Goal: Information Seeking & Learning: Learn about a topic

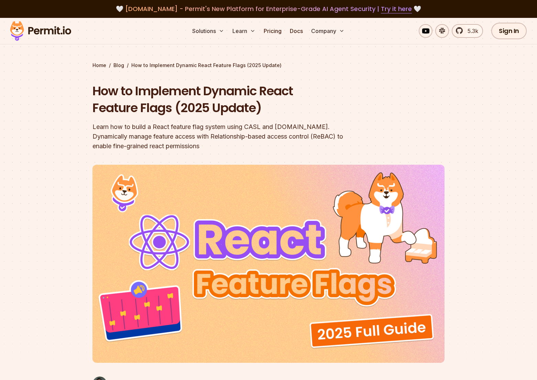
click at [46, 33] on img at bounding box center [40, 30] width 67 height 23
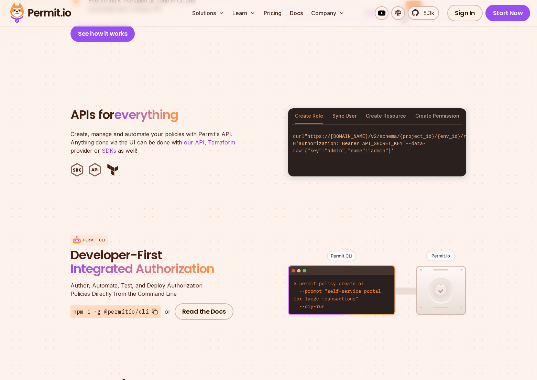
scroll to position [648, 0]
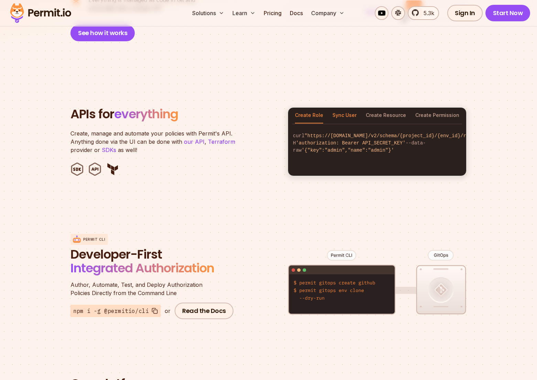
click at [338, 108] on button "Sync User" at bounding box center [345, 116] width 24 height 16
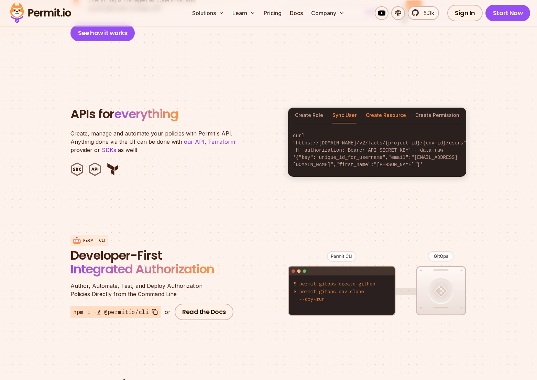
click at [382, 108] on button "Create Resource" at bounding box center [386, 116] width 40 height 16
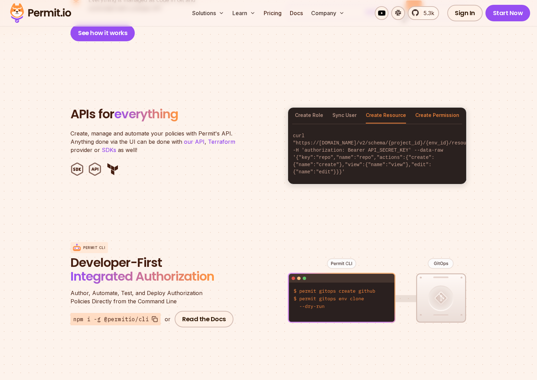
click at [421, 108] on button "Create Permission" at bounding box center [438, 116] width 44 height 16
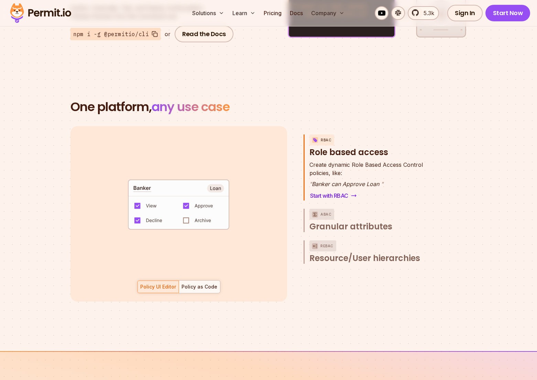
scroll to position [927, 0]
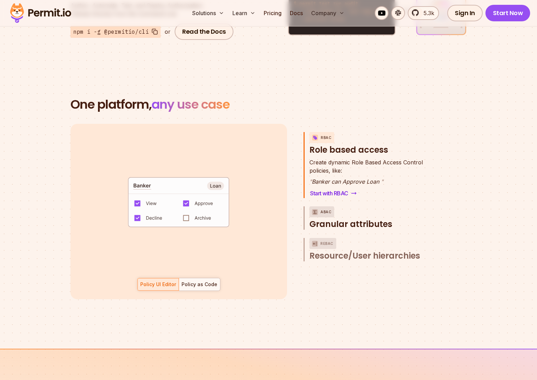
click at [317, 208] on img "button" at bounding box center [315, 212] width 8 height 9
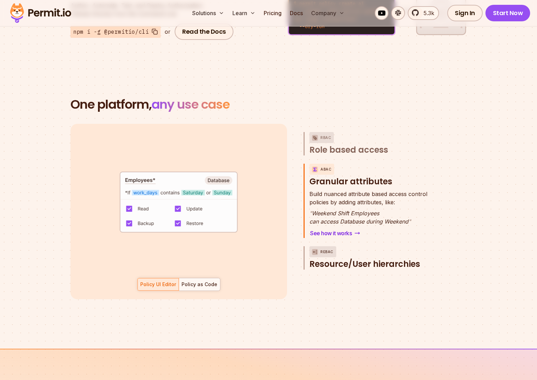
click at [327, 246] on p "ReBAC" at bounding box center [327, 251] width 13 height 11
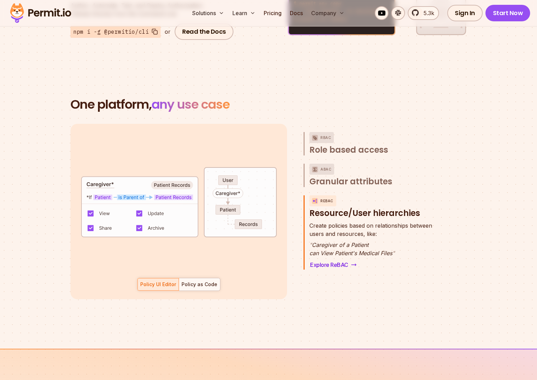
scroll to position [20, 0]
click at [200, 281] on div "Policy as Code" at bounding box center [200, 284] width 36 height 7
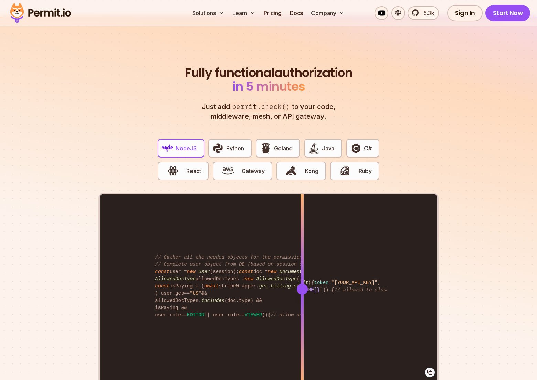
scroll to position [1356, 0]
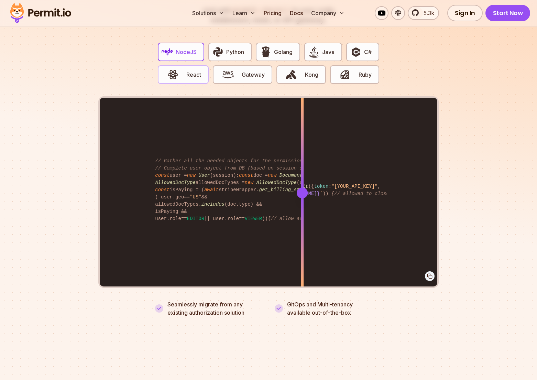
click at [201, 71] on span "React" at bounding box center [193, 75] width 15 height 8
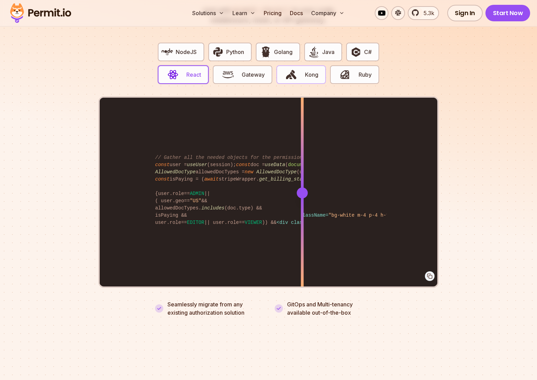
click at [316, 71] on span "Kong" at bounding box center [311, 75] width 13 height 8
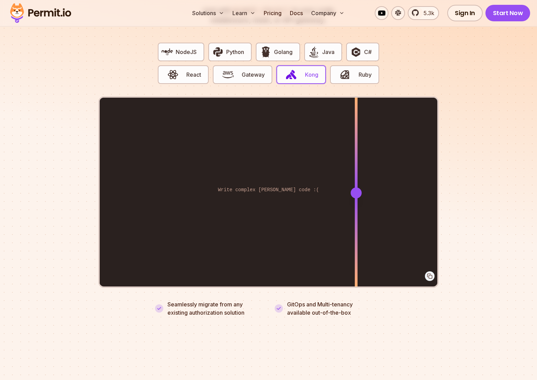
drag, startPoint x: 307, startPoint y: 183, endPoint x: 356, endPoint y: 203, distance: 53.1
click at [356, 203] on div at bounding box center [356, 193] width 3 height 190
click at [183, 69] on span "button" at bounding box center [172, 75] width 23 height 12
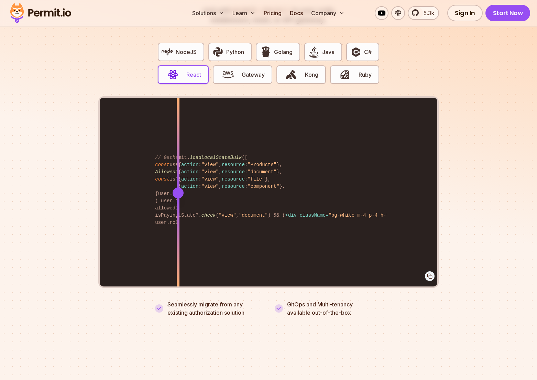
drag, startPoint x: 302, startPoint y: 182, endPoint x: 178, endPoint y: 177, distance: 124.3
click at [178, 177] on div at bounding box center [178, 193] width 3 height 190
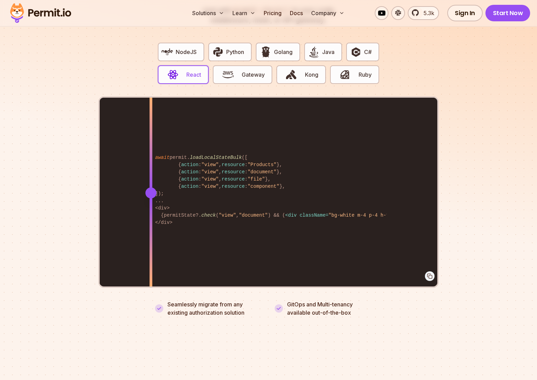
drag, startPoint x: 178, startPoint y: 180, endPoint x: 151, endPoint y: 186, distance: 27.5
click at [151, 187] on div at bounding box center [151, 192] width 11 height 11
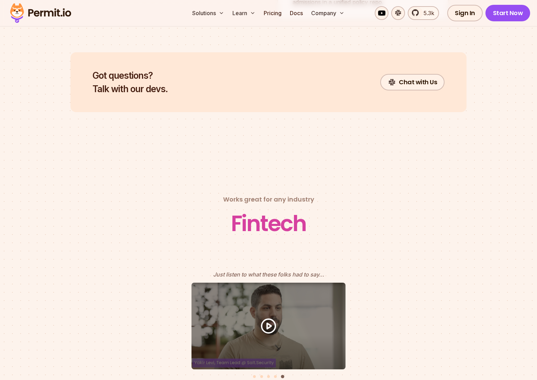
scroll to position [2751, 0]
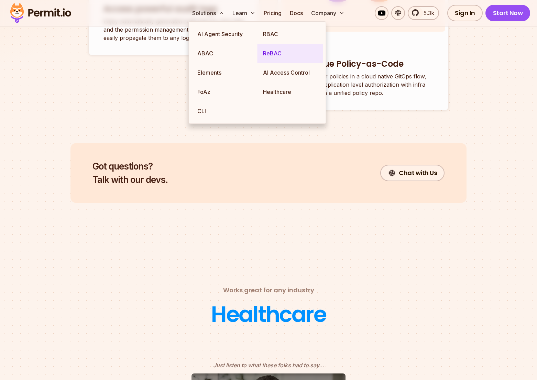
click at [275, 49] on link "ReBAC" at bounding box center [291, 53] width 66 height 19
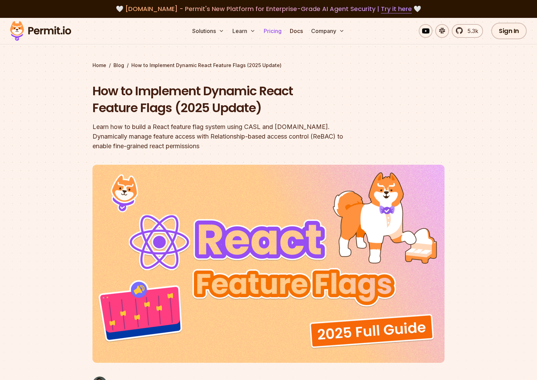
click at [272, 31] on link "Pricing" at bounding box center [272, 31] width 23 height 14
